Goal: Go to known website: Access a specific website the user already knows

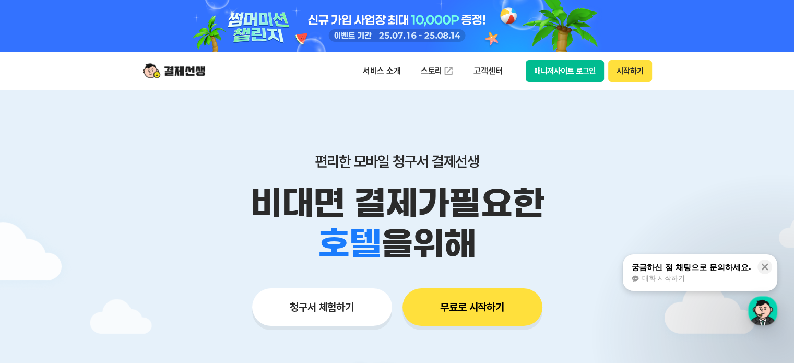
click at [180, 74] on img at bounding box center [173, 71] width 63 height 20
click at [186, 76] on img at bounding box center [173, 71] width 63 height 20
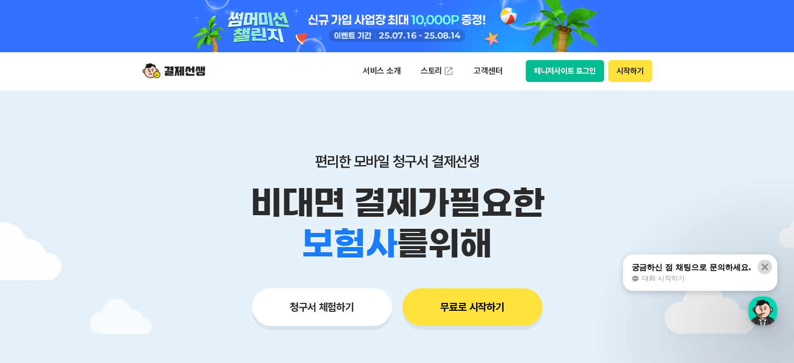
click at [768, 267] on icon at bounding box center [764, 266] width 10 height 10
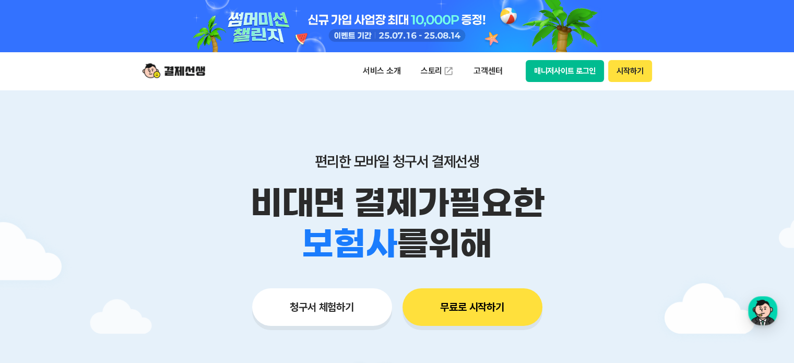
click at [179, 72] on img at bounding box center [173, 71] width 63 height 20
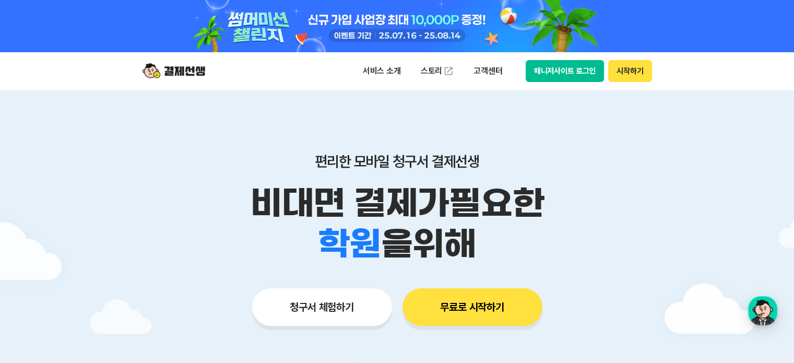
click at [159, 76] on img at bounding box center [173, 71] width 63 height 20
click at [165, 70] on img at bounding box center [173, 71] width 63 height 20
click at [775, 29] on div at bounding box center [397, 26] width 794 height 52
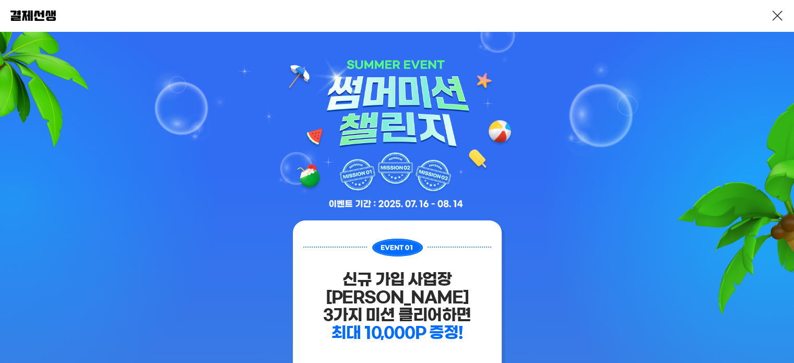
click at [772, 18] on link at bounding box center [777, 15] width 13 height 13
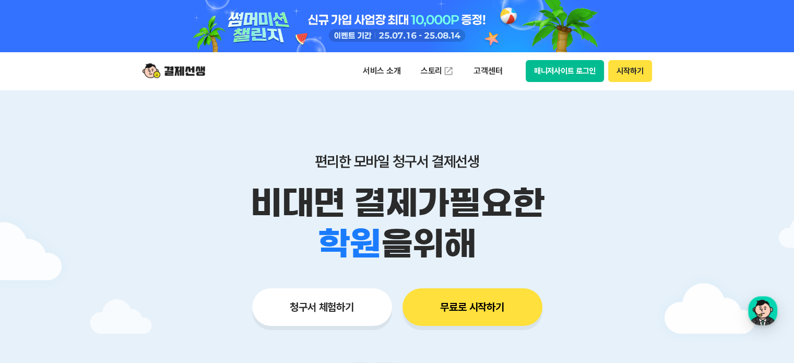
click at [626, 74] on button "시작하기" at bounding box center [629, 71] width 43 height 22
click at [557, 74] on button "매니저사이트 로그인" at bounding box center [565, 71] width 79 height 22
